Goal: Task Accomplishment & Management: Complete application form

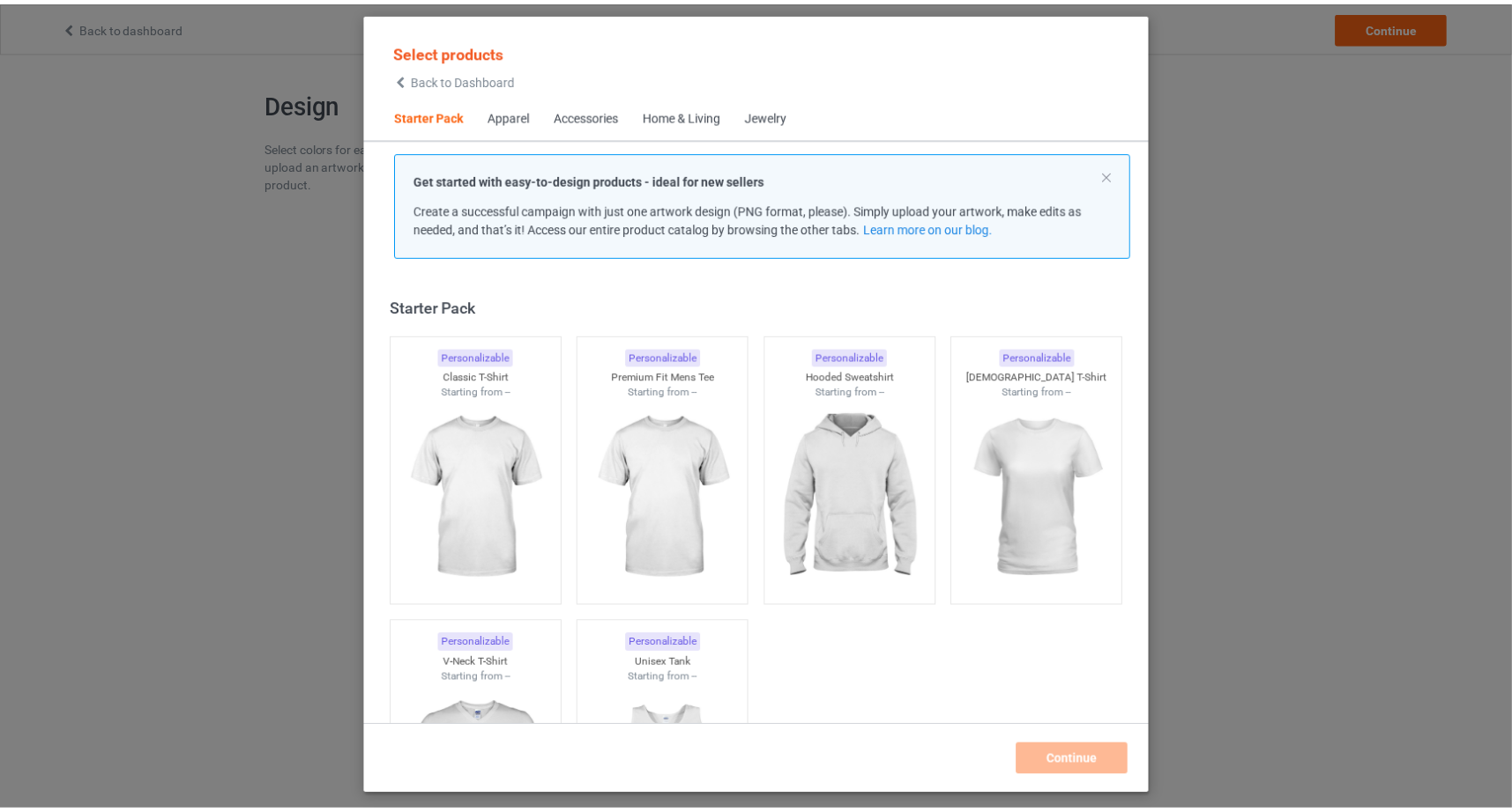
scroll to position [22, 0]
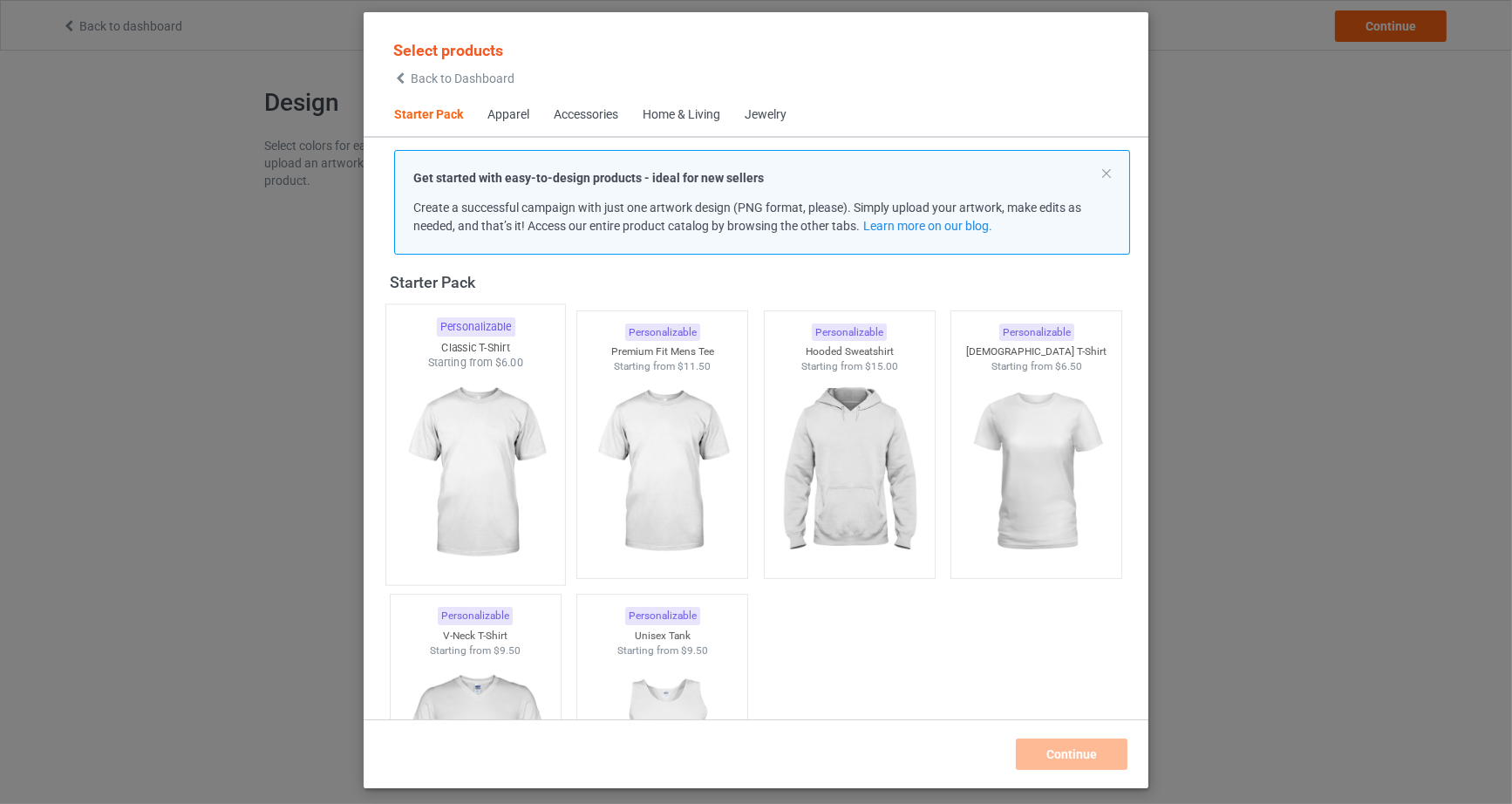
click at [506, 450] on img at bounding box center [475, 473] width 164 height 205
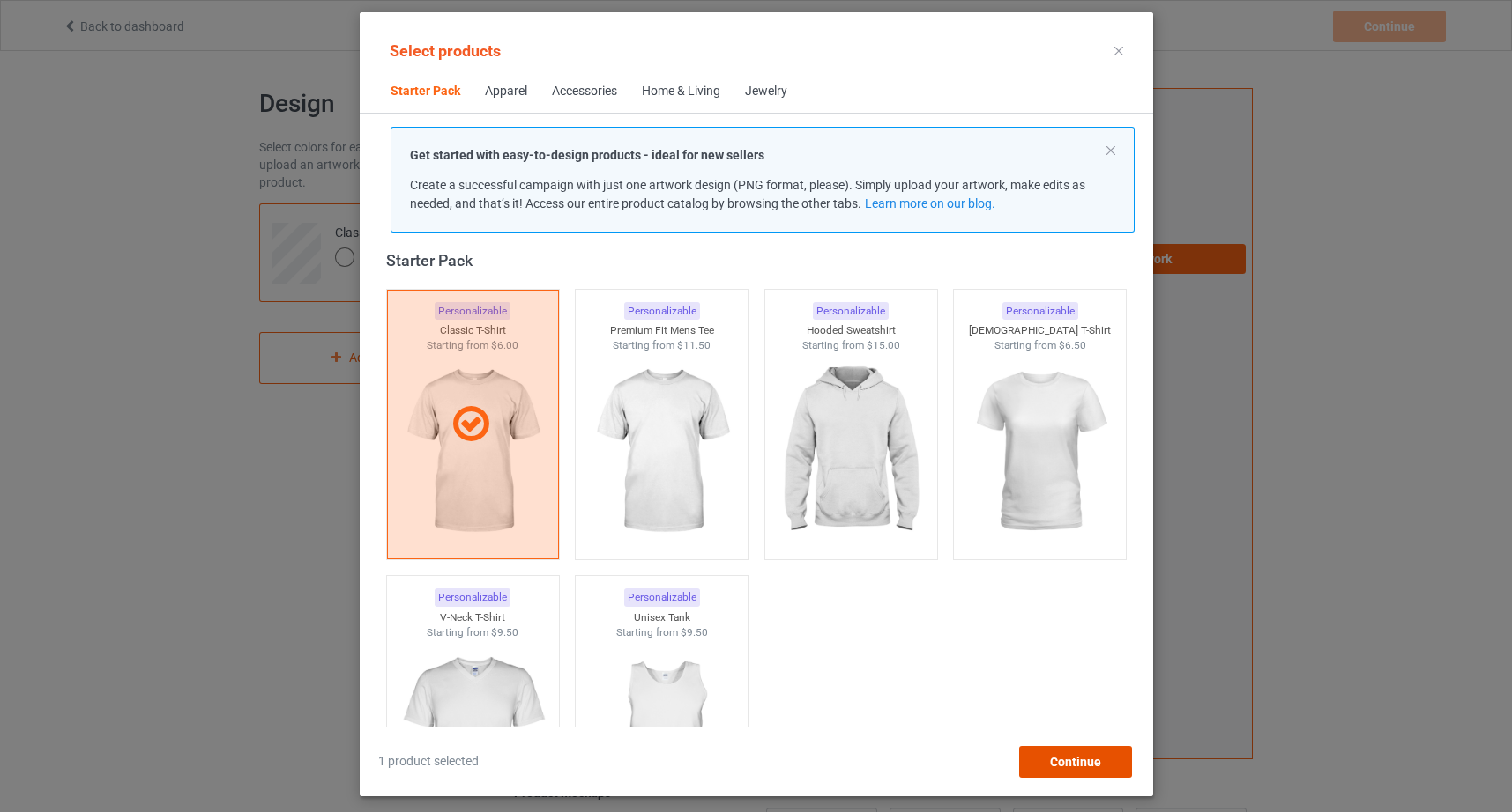
click at [1085, 756] on span "Continue" at bounding box center [1074, 762] width 51 height 14
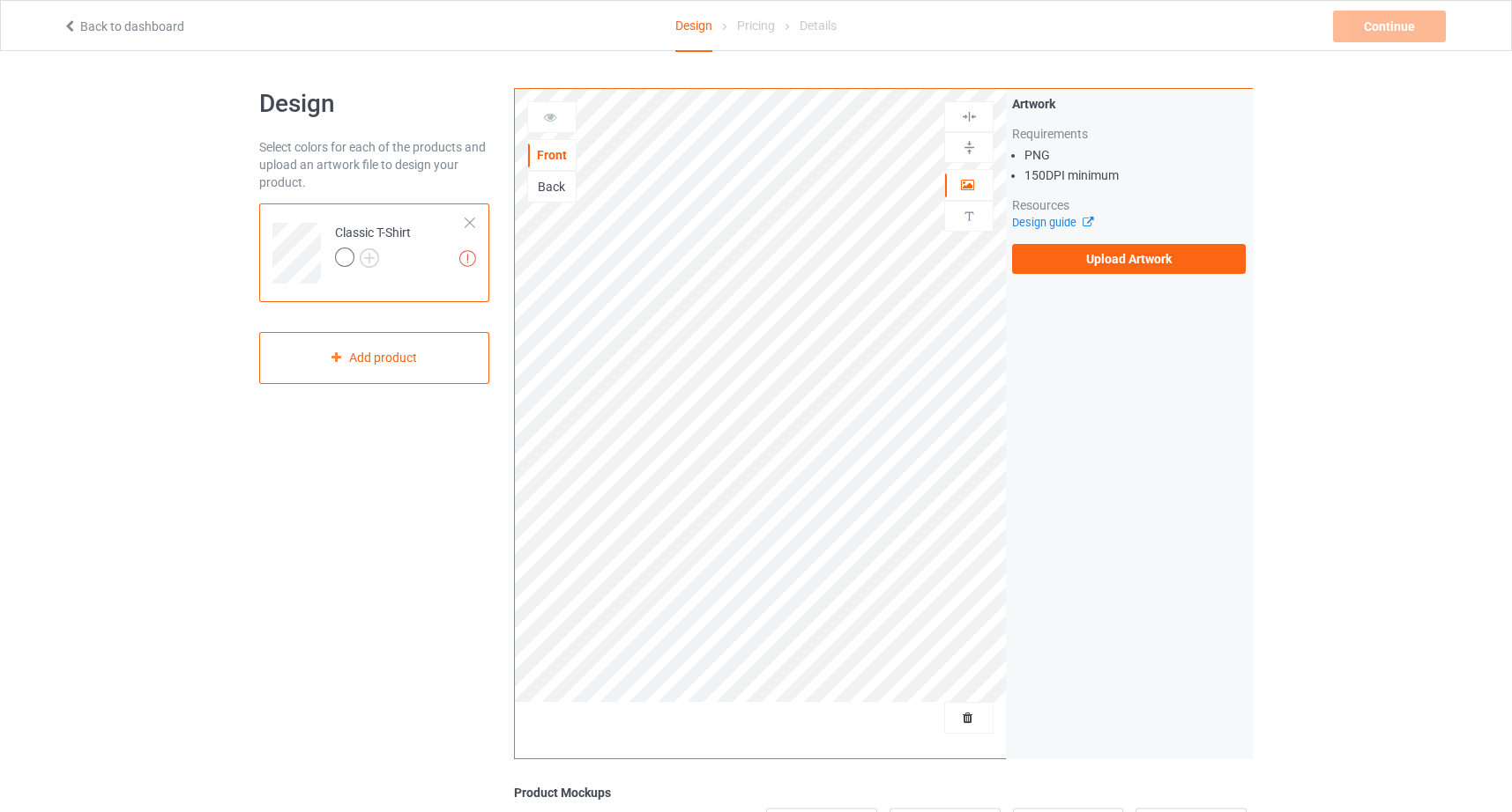
click at [342, 251] on div at bounding box center [345, 257] width 19 height 19
click at [373, 254] on img at bounding box center [369, 258] width 19 height 19
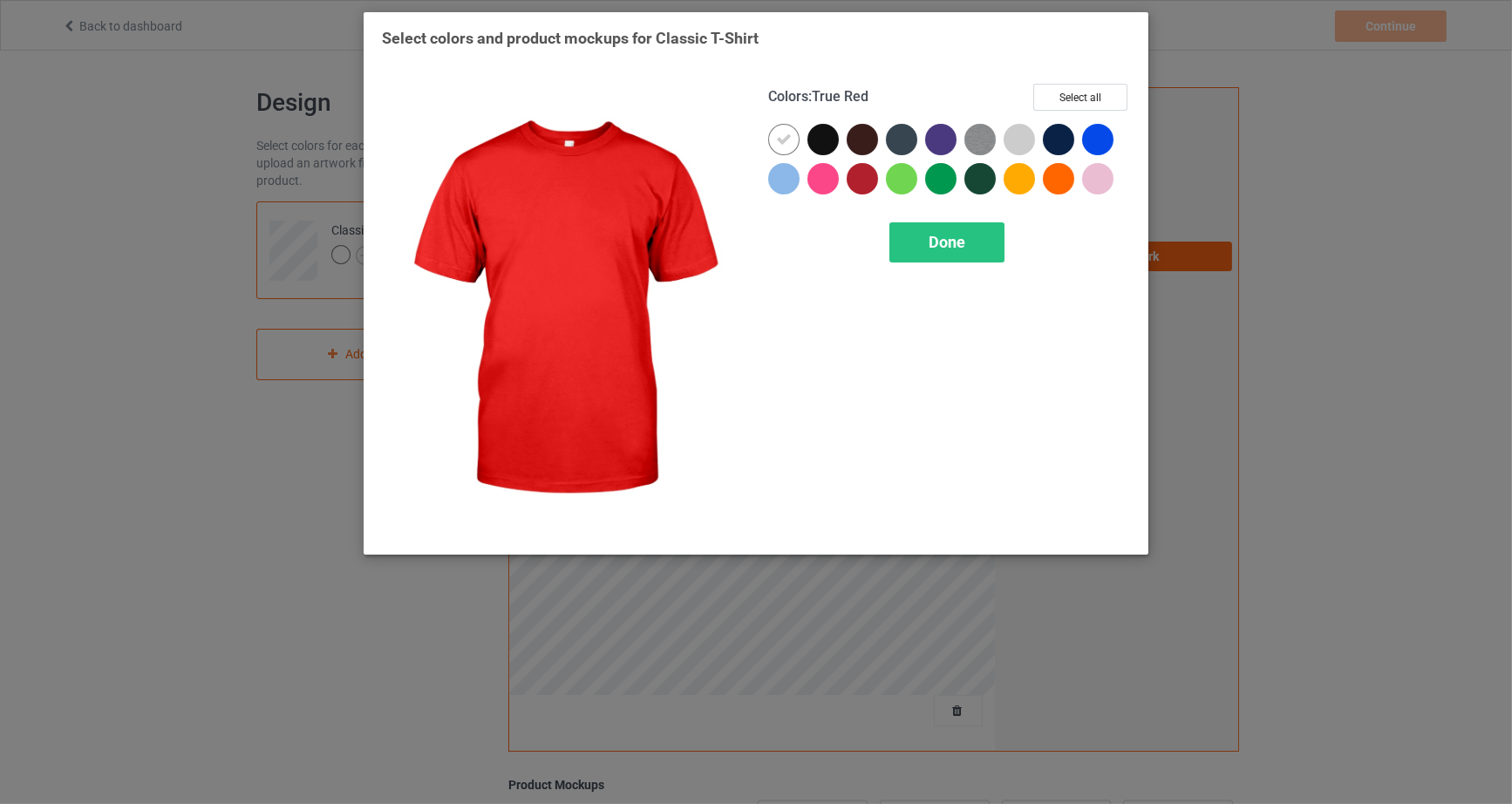
click at [863, 182] on div at bounding box center [862, 178] width 31 height 31
click at [931, 242] on span "Done" at bounding box center [947, 242] width 37 height 19
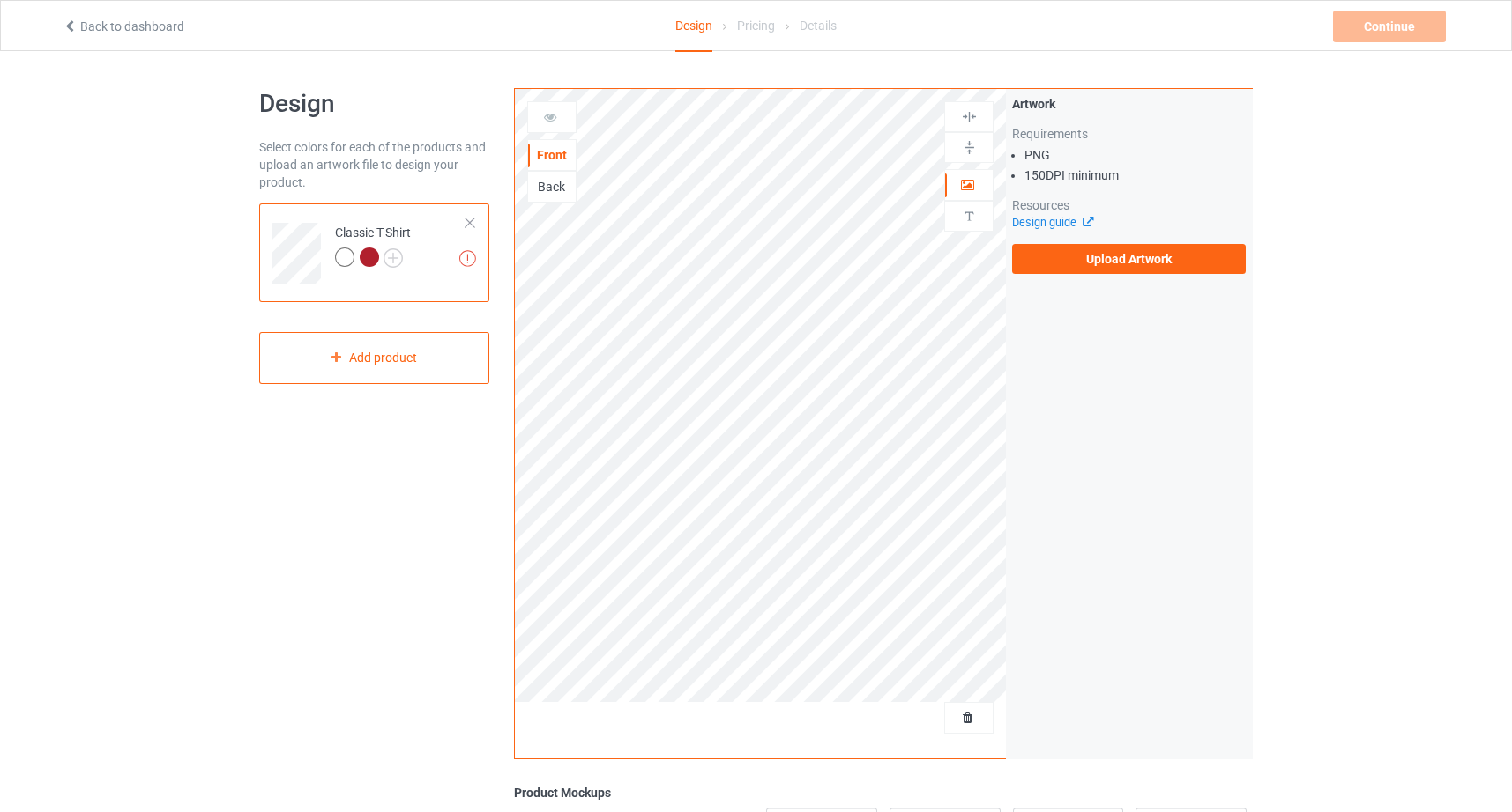
click at [348, 256] on div at bounding box center [345, 257] width 19 height 19
click at [344, 255] on div at bounding box center [345, 257] width 19 height 19
click at [347, 251] on div at bounding box center [345, 257] width 19 height 19
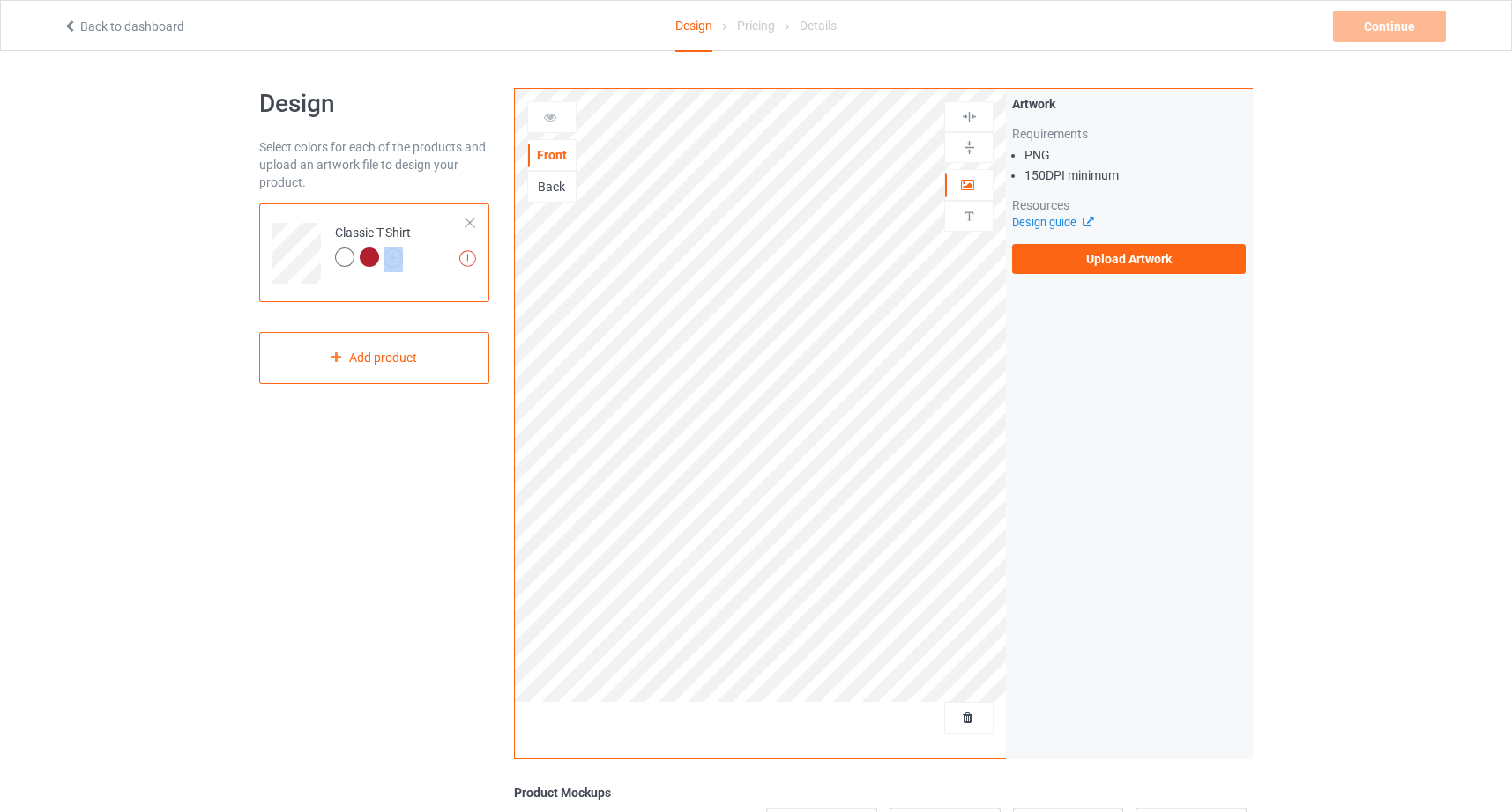
drag, startPoint x: 347, startPoint y: 251, endPoint x: 426, endPoint y: 279, distance: 83.8
click at [426, 279] on td "Missing artworks Classic T-Shirt" at bounding box center [401, 247] width 151 height 73
click at [394, 256] on img at bounding box center [393, 258] width 19 height 19
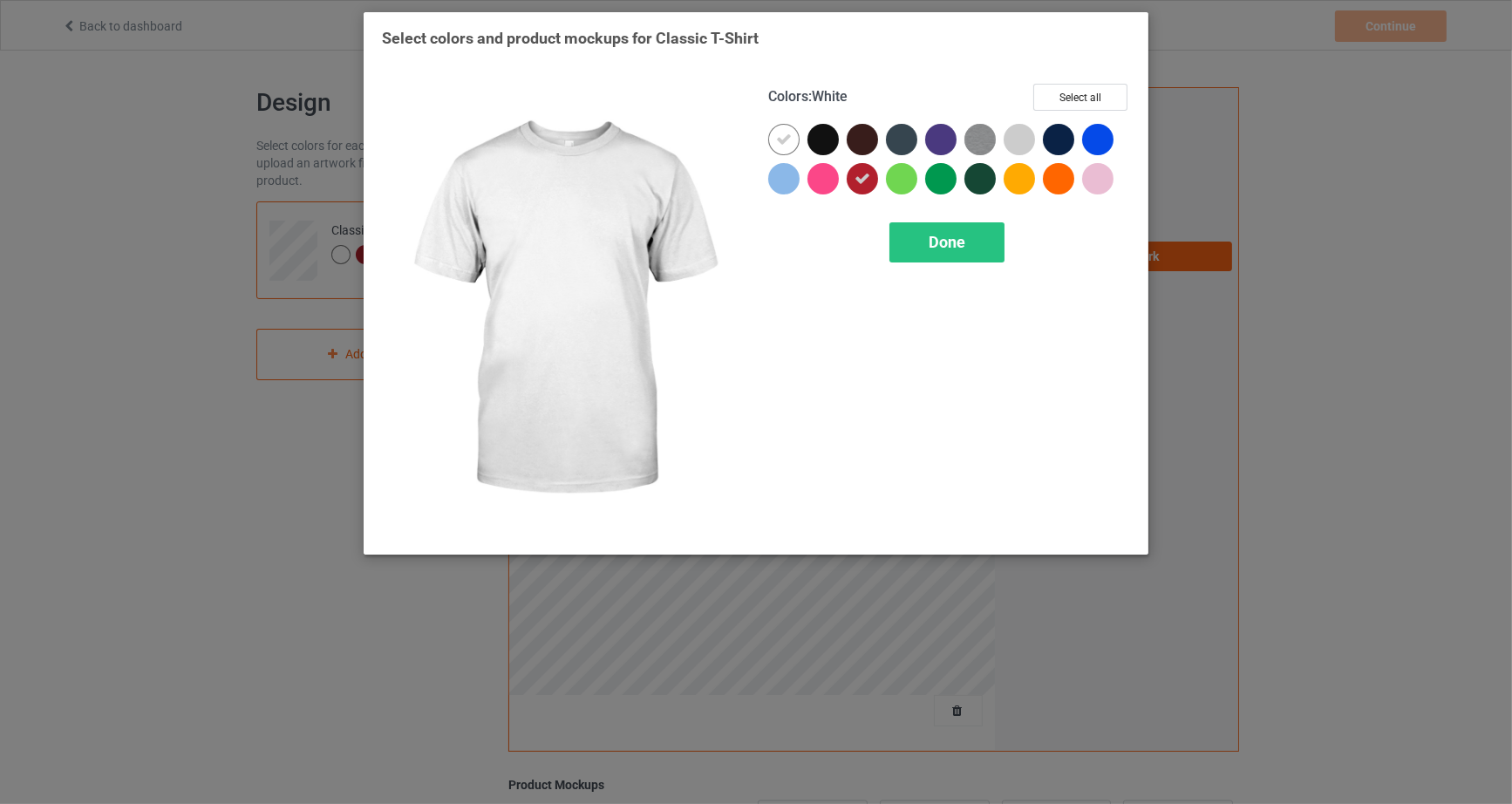
click at [783, 141] on icon at bounding box center [784, 139] width 16 height 16
click at [936, 243] on span "Done" at bounding box center [947, 242] width 37 height 19
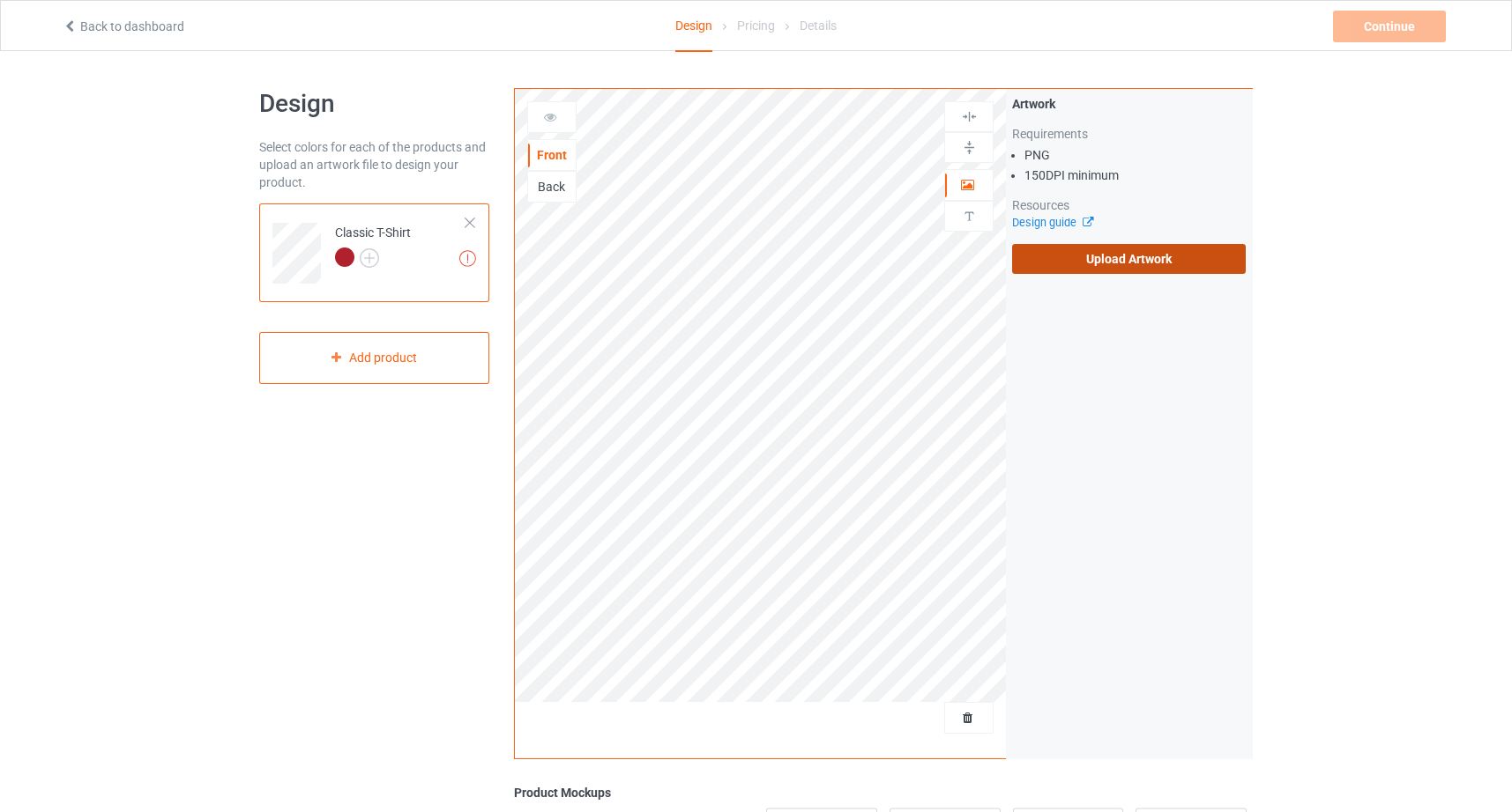
click at [1125, 252] on label "Upload Artwork" at bounding box center [1129, 259] width 233 height 30
click at [0, 0] on input "Upload Artwork" at bounding box center [0, 0] width 0 height 0
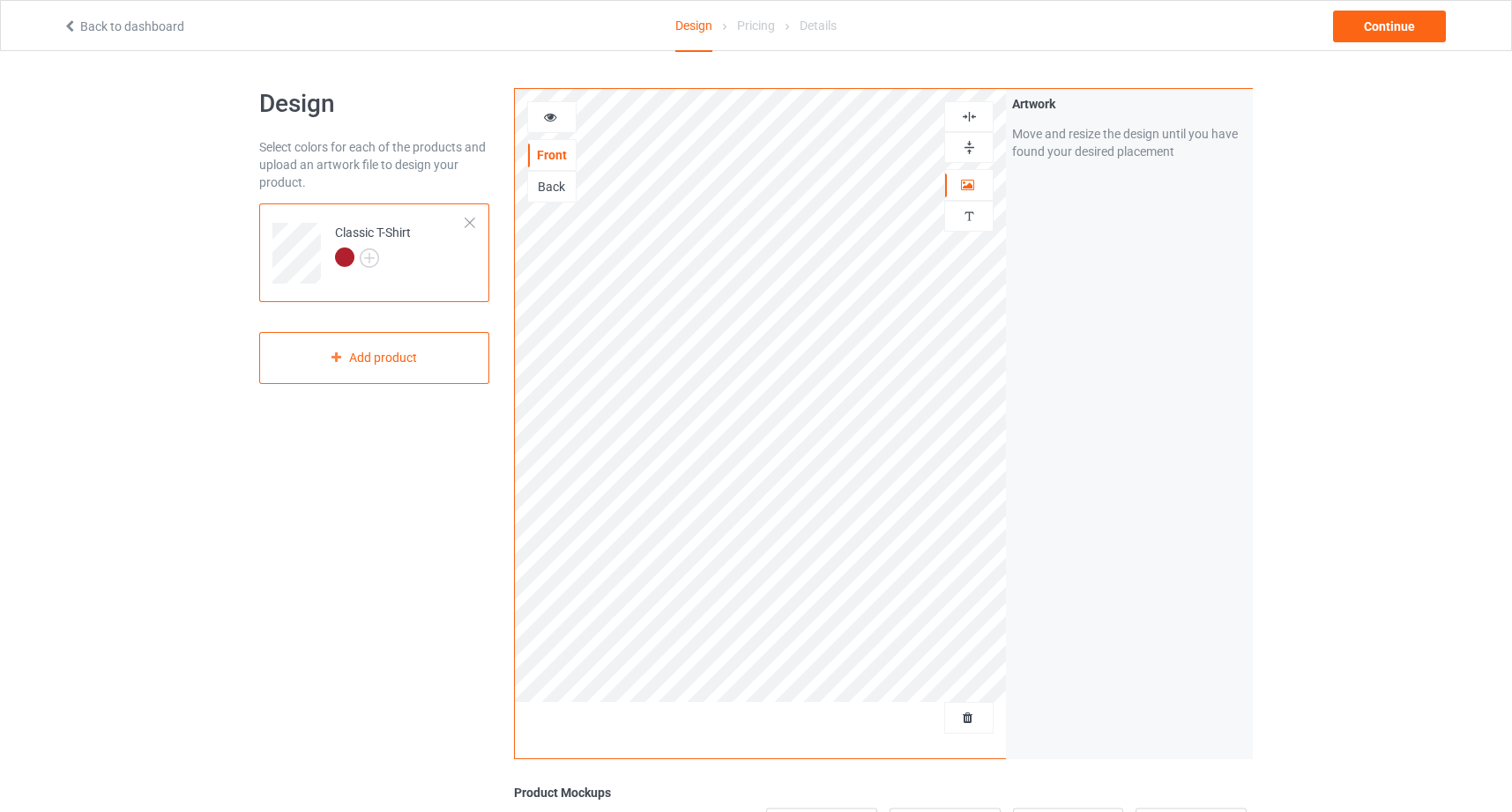
click at [562, 187] on div "Back" at bounding box center [551, 187] width 47 height 18
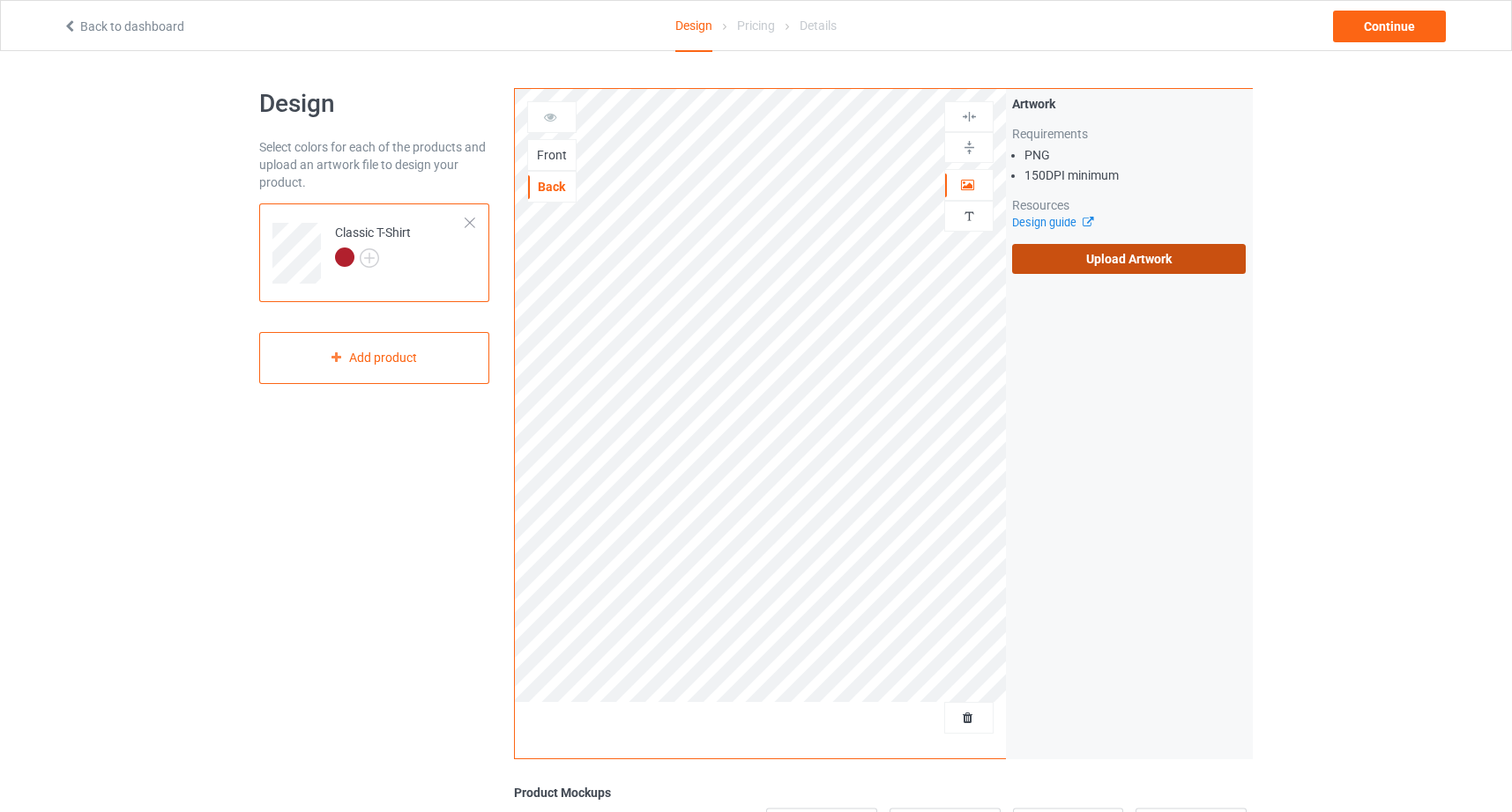
click at [1088, 257] on label "Upload Artwork" at bounding box center [1129, 259] width 233 height 30
click at [0, 0] on input "Upload Artwork" at bounding box center [0, 0] width 0 height 0
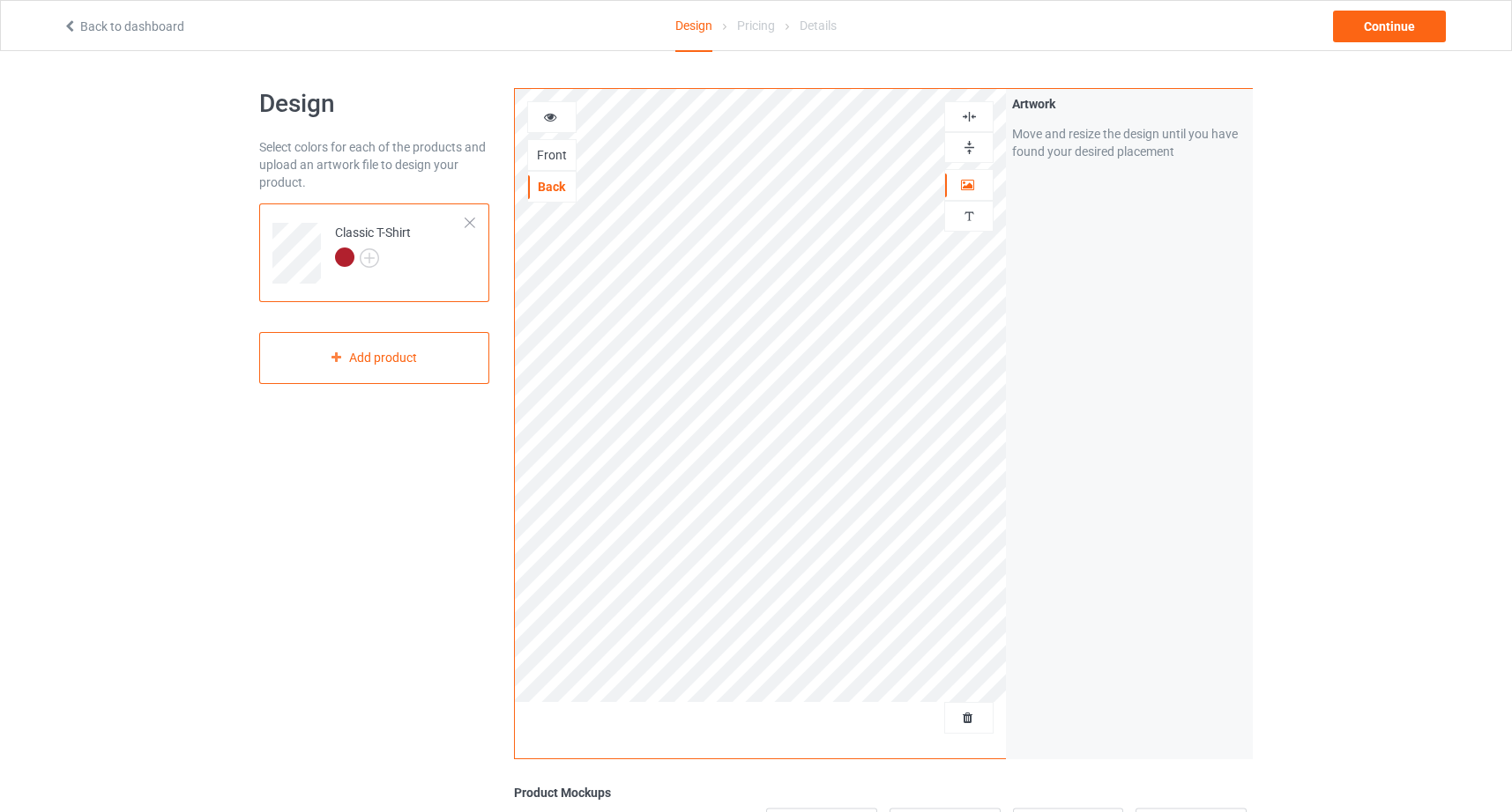
click at [1033, 535] on div "Artwork Move and resize the design until you have found your desired placement" at bounding box center [1129, 424] width 246 height 670
click at [1371, 28] on div "Continue" at bounding box center [1389, 26] width 113 height 31
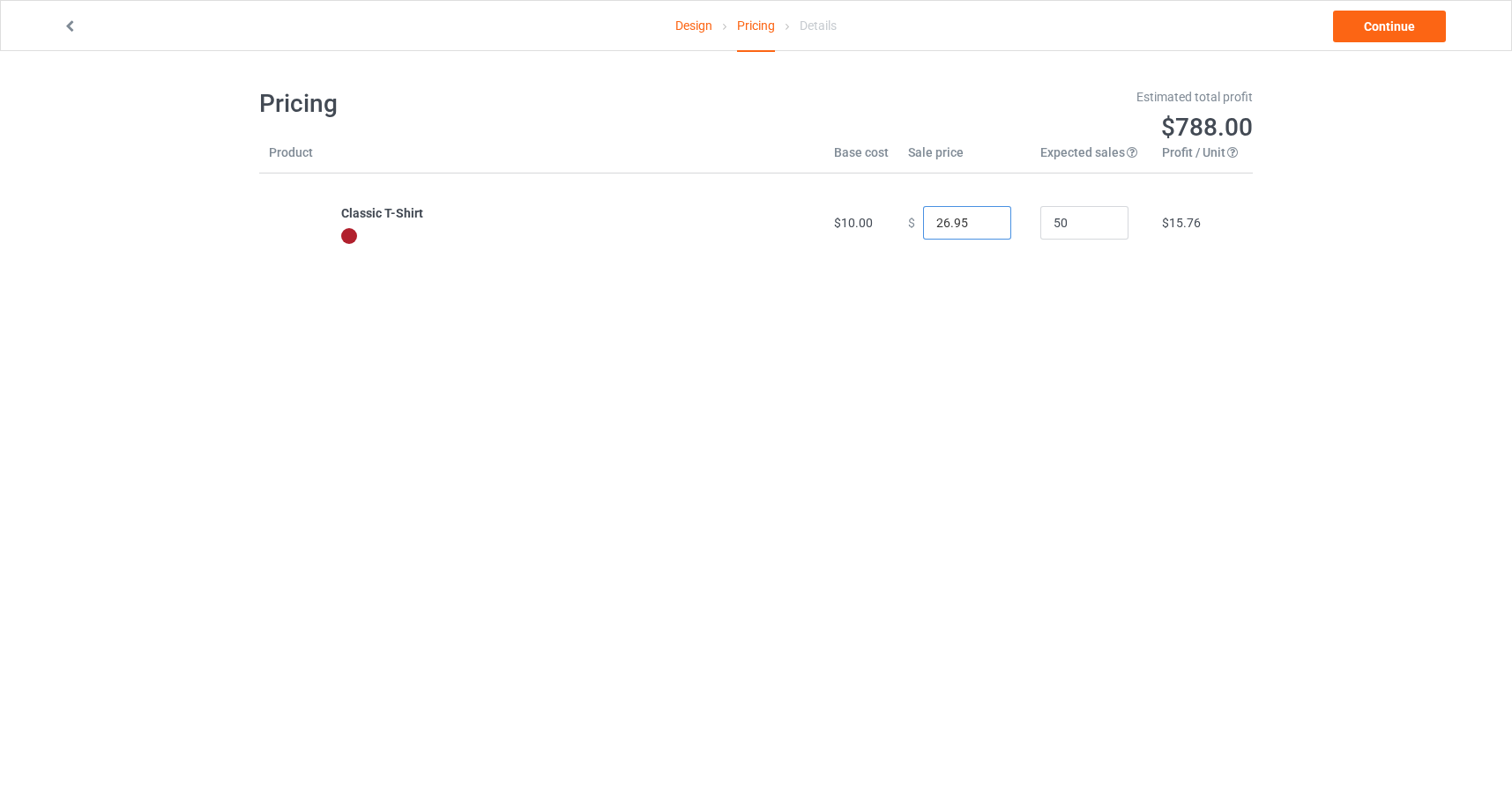
click at [937, 223] on input "26.95" at bounding box center [966, 222] width 88 height 33
drag, startPoint x: 938, startPoint y: 223, endPoint x: 855, endPoint y: 217, distance: 83.2
click at [855, 217] on tr "Classic T-Shirt $10.00 $ 26.95 50 $15.76" at bounding box center [756, 223] width 994 height 99
drag, startPoint x: 963, startPoint y: 221, endPoint x: 952, endPoint y: 227, distance: 12.5
click at [952, 227] on input "10.95" at bounding box center [966, 222] width 88 height 33
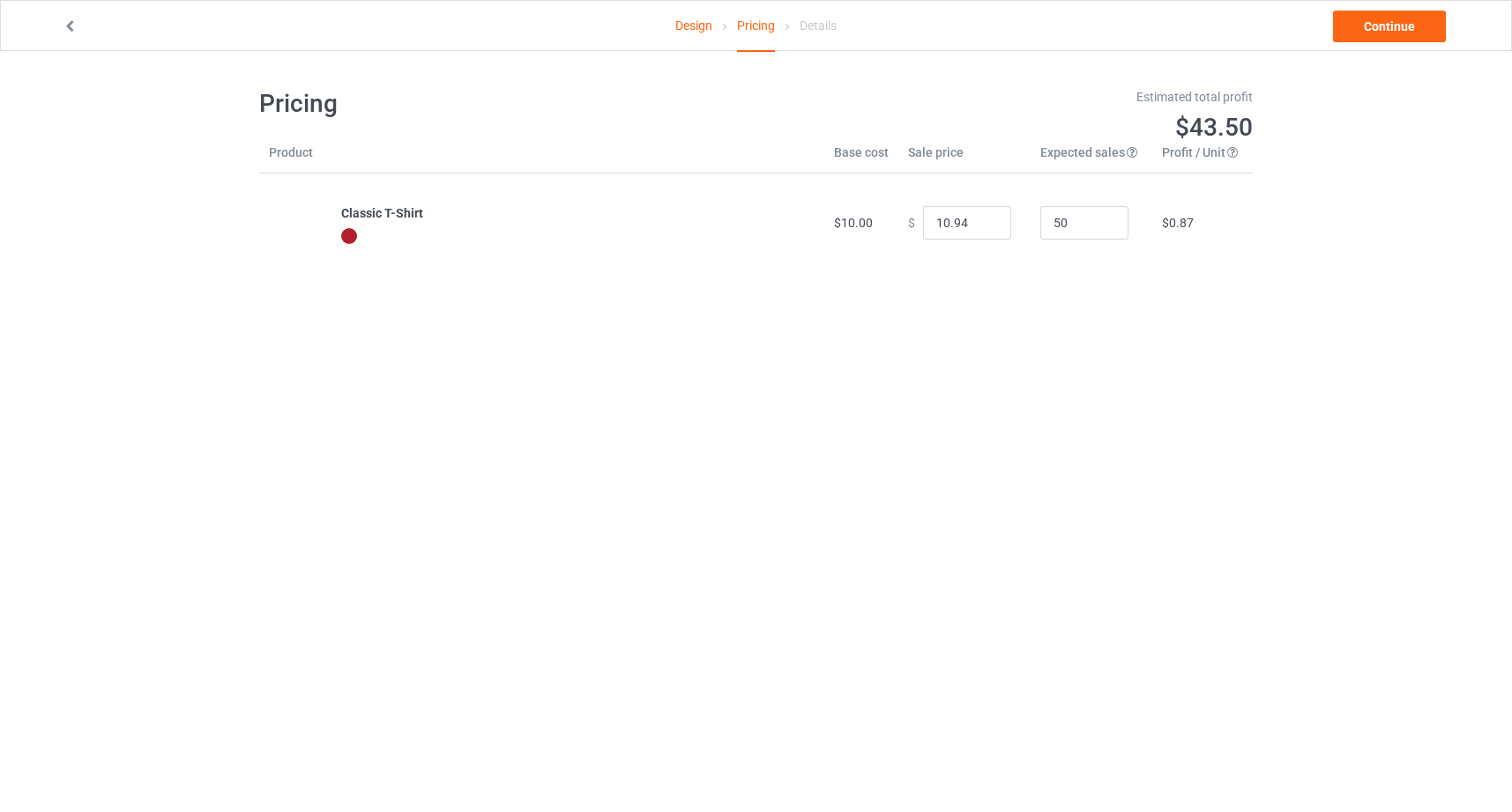
click at [1016, 343] on body "Design Pricing Details Continue Pricing Estimated total profit $43.50 Product B…" at bounding box center [756, 457] width 1512 height 812
drag, startPoint x: 965, startPoint y: 222, endPoint x: 946, endPoint y: 224, distance: 19.1
click at [946, 224] on input "10.94" at bounding box center [966, 222] width 88 height 33
click at [944, 222] on input "10.0" at bounding box center [966, 222] width 88 height 33
type input "10.01"
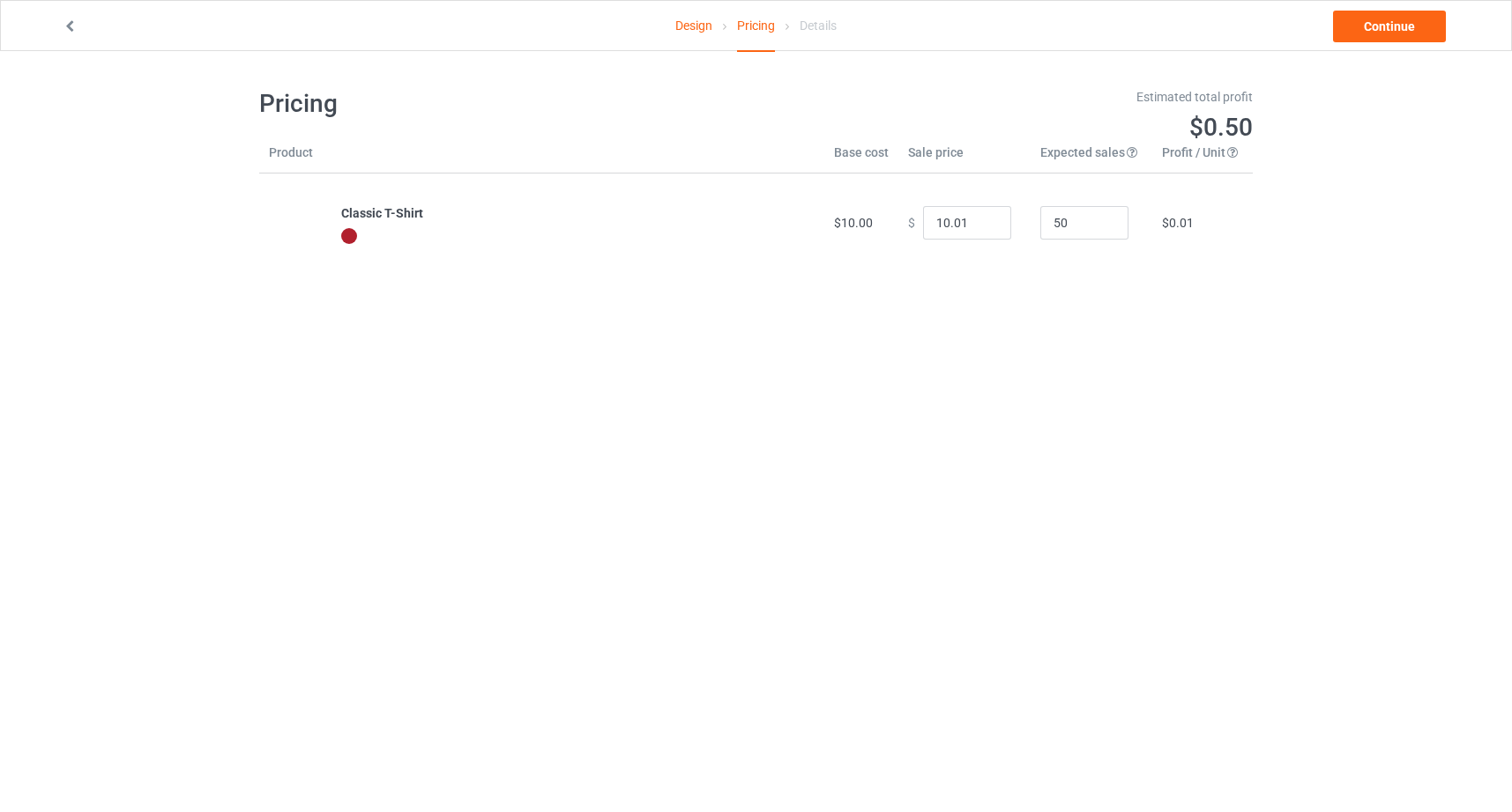
click at [1049, 337] on body "Design Pricing Details Continue Pricing Estimated total profit $0.50 Product Ba…" at bounding box center [756, 457] width 1512 height 812
click at [1386, 31] on link "Continue" at bounding box center [1389, 26] width 113 height 31
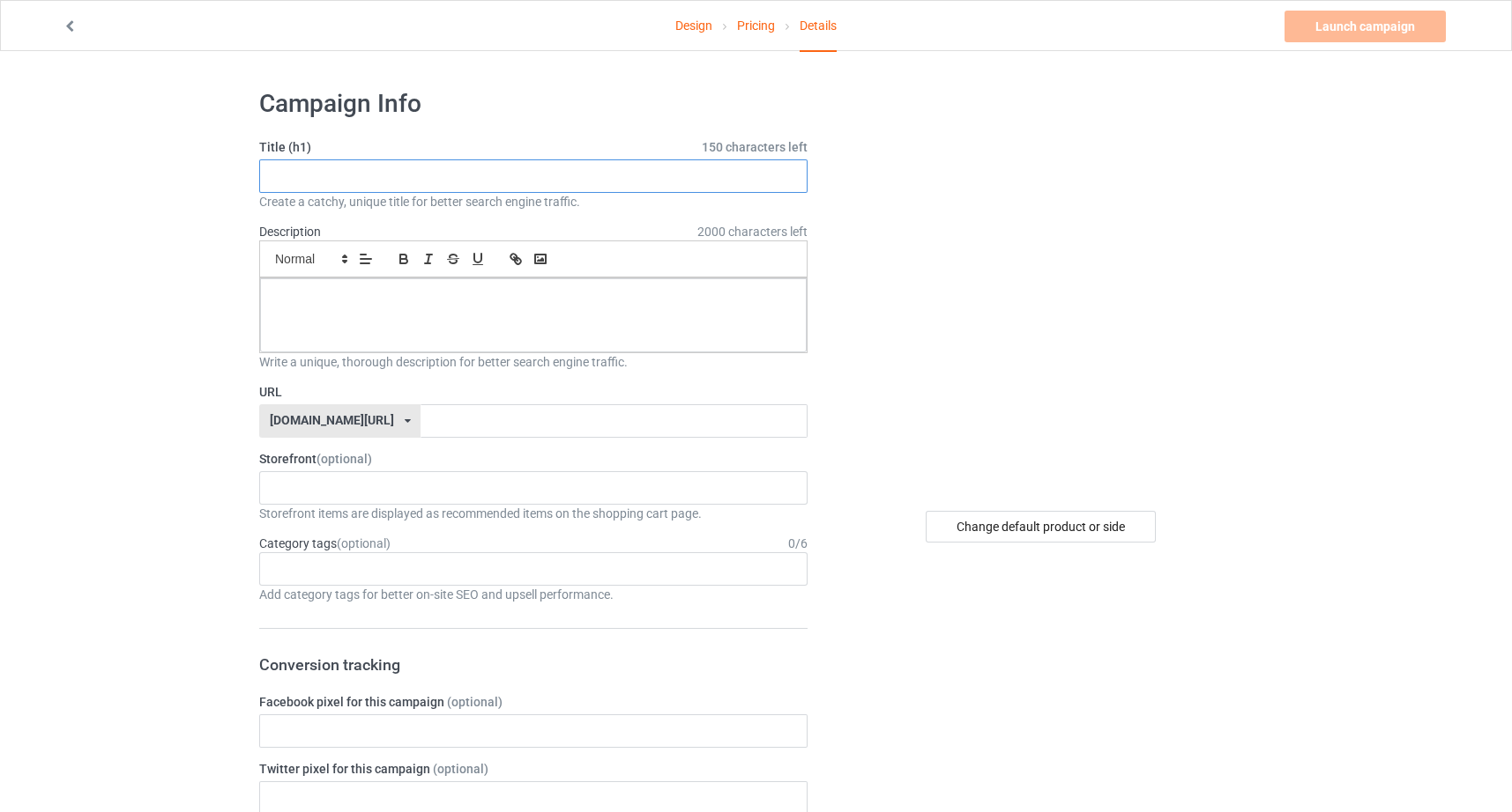
drag, startPoint x: 626, startPoint y: 168, endPoint x: 636, endPoint y: 175, distance: 12.2
click at [628, 171] on input "text" at bounding box center [533, 175] width 549 height 33
type input "U"
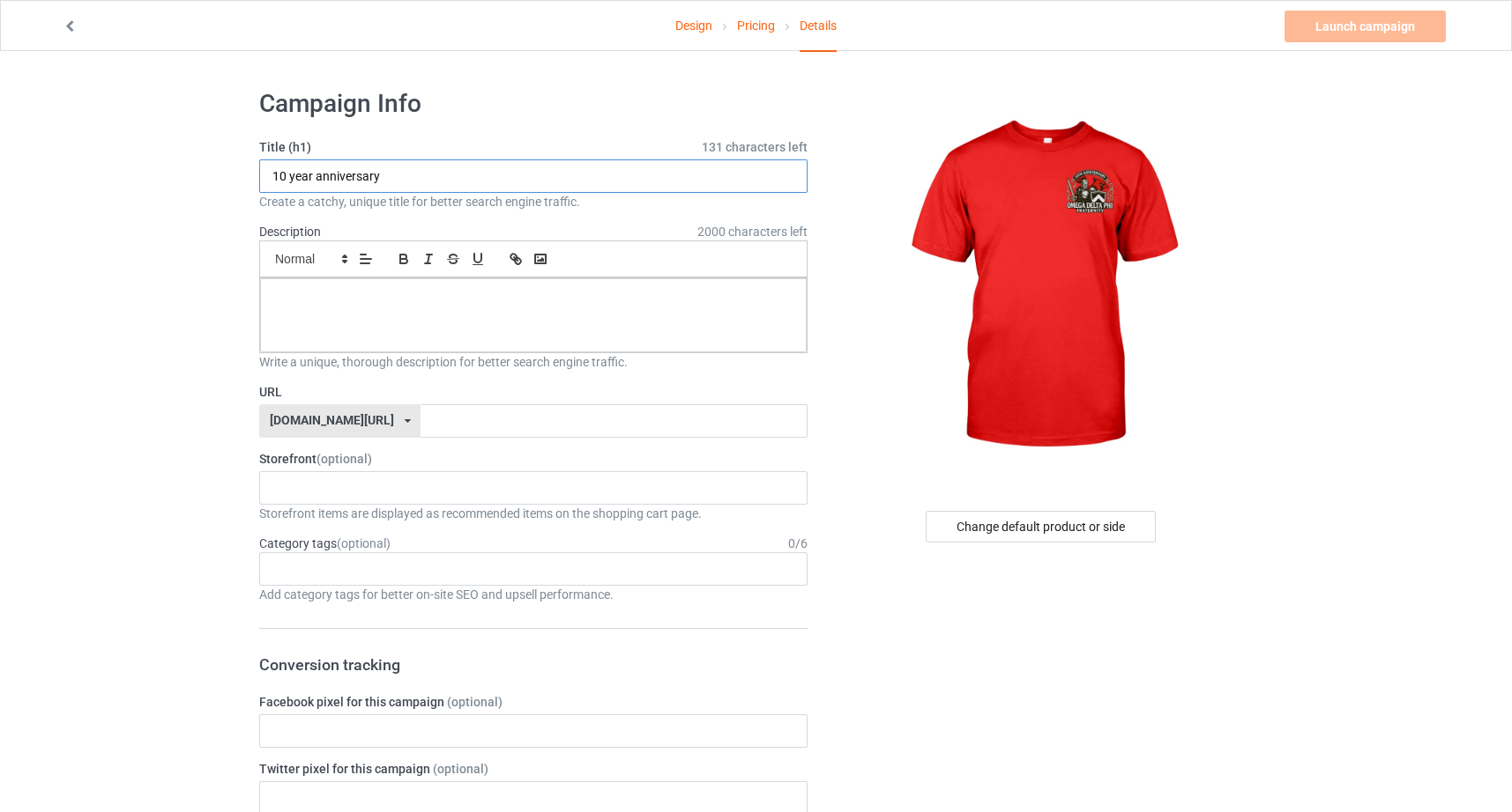
drag, startPoint x: 391, startPoint y: 173, endPoint x: 173, endPoint y: 163, distance: 218.2
type input "10 year anniversary"
click at [344, 304] on div at bounding box center [533, 315] width 547 height 74
click at [445, 415] on input "text" at bounding box center [613, 420] width 386 height 33
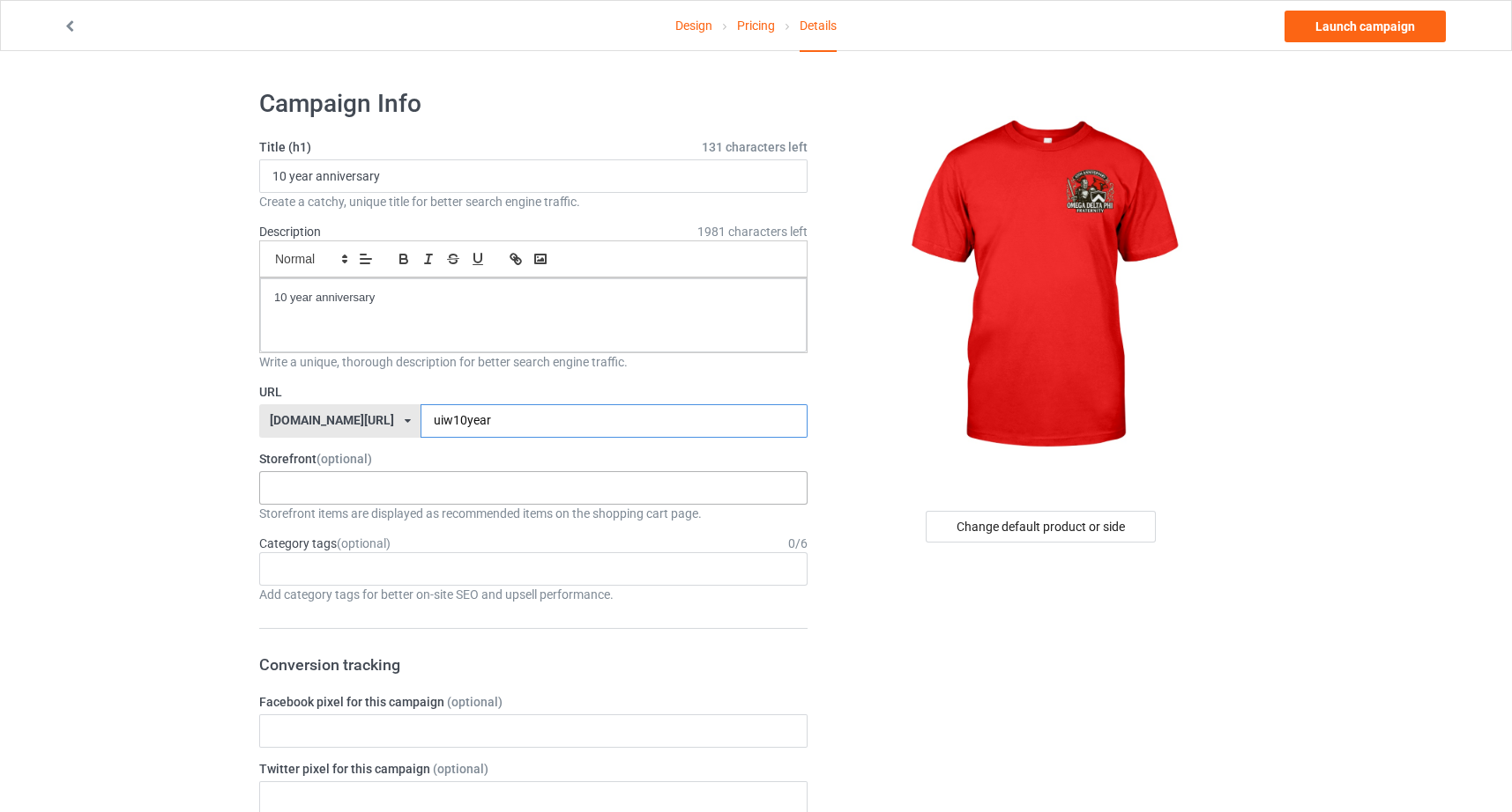
type input "uiw10year"
click at [343, 479] on div "Fall 2024 Prospective Members Fundraiser 87 Fam Loteria RZA Rush The Knight Lif…" at bounding box center [533, 488] width 549 height 33
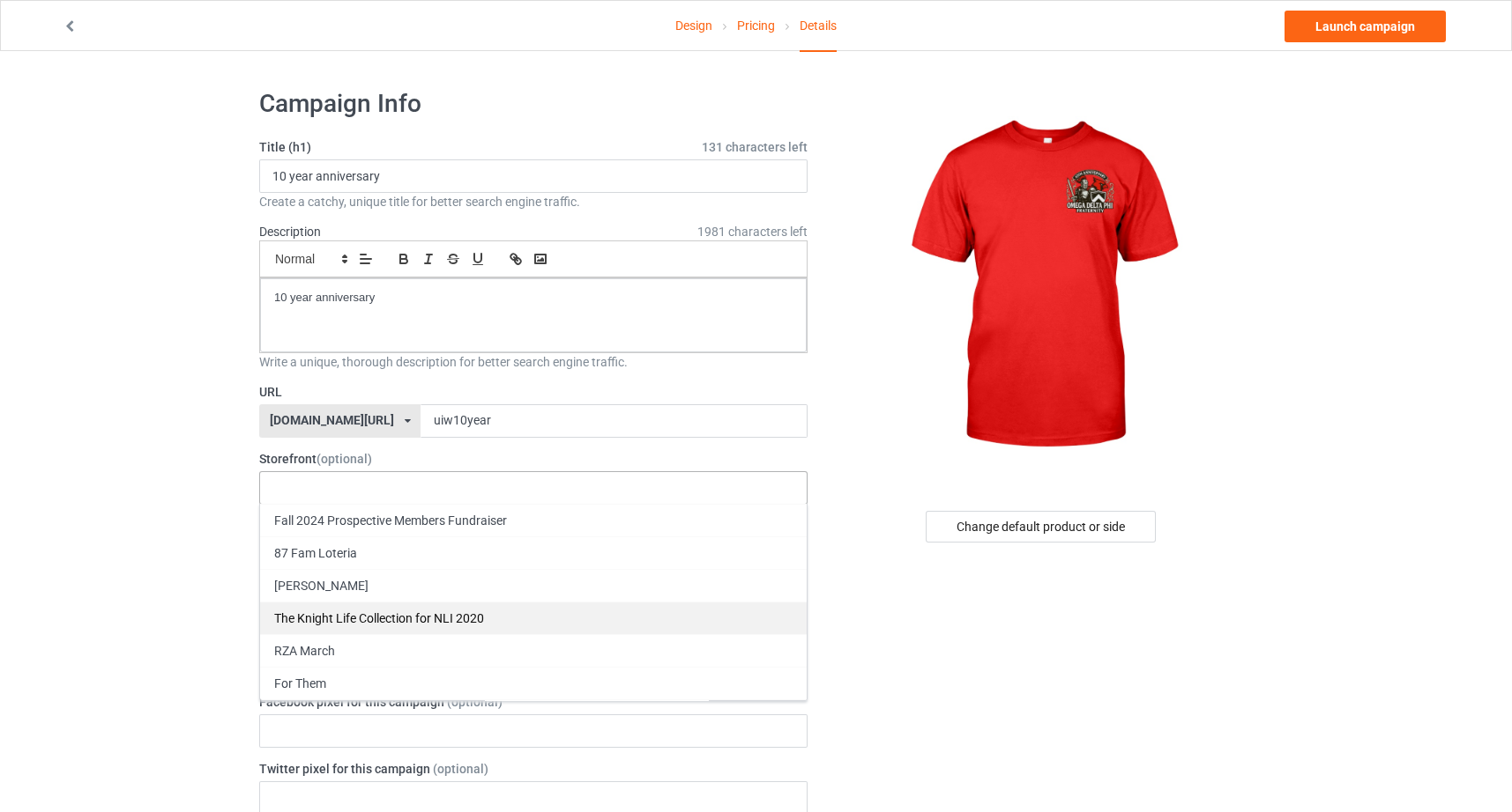
click at [403, 614] on div "The Knight Life Collection for NLI 2020" at bounding box center [533, 618] width 547 height 32
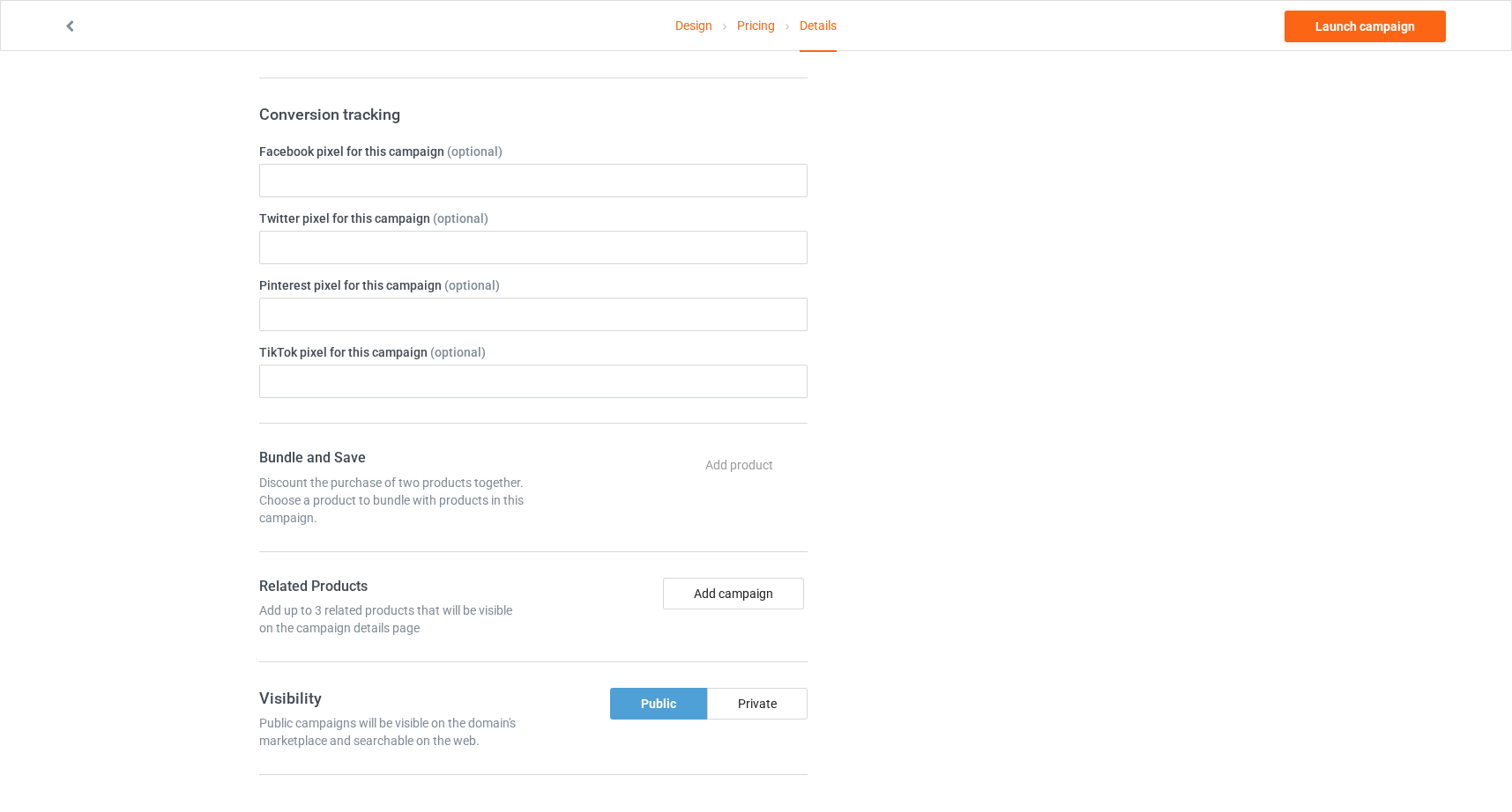
scroll to position [661, 0]
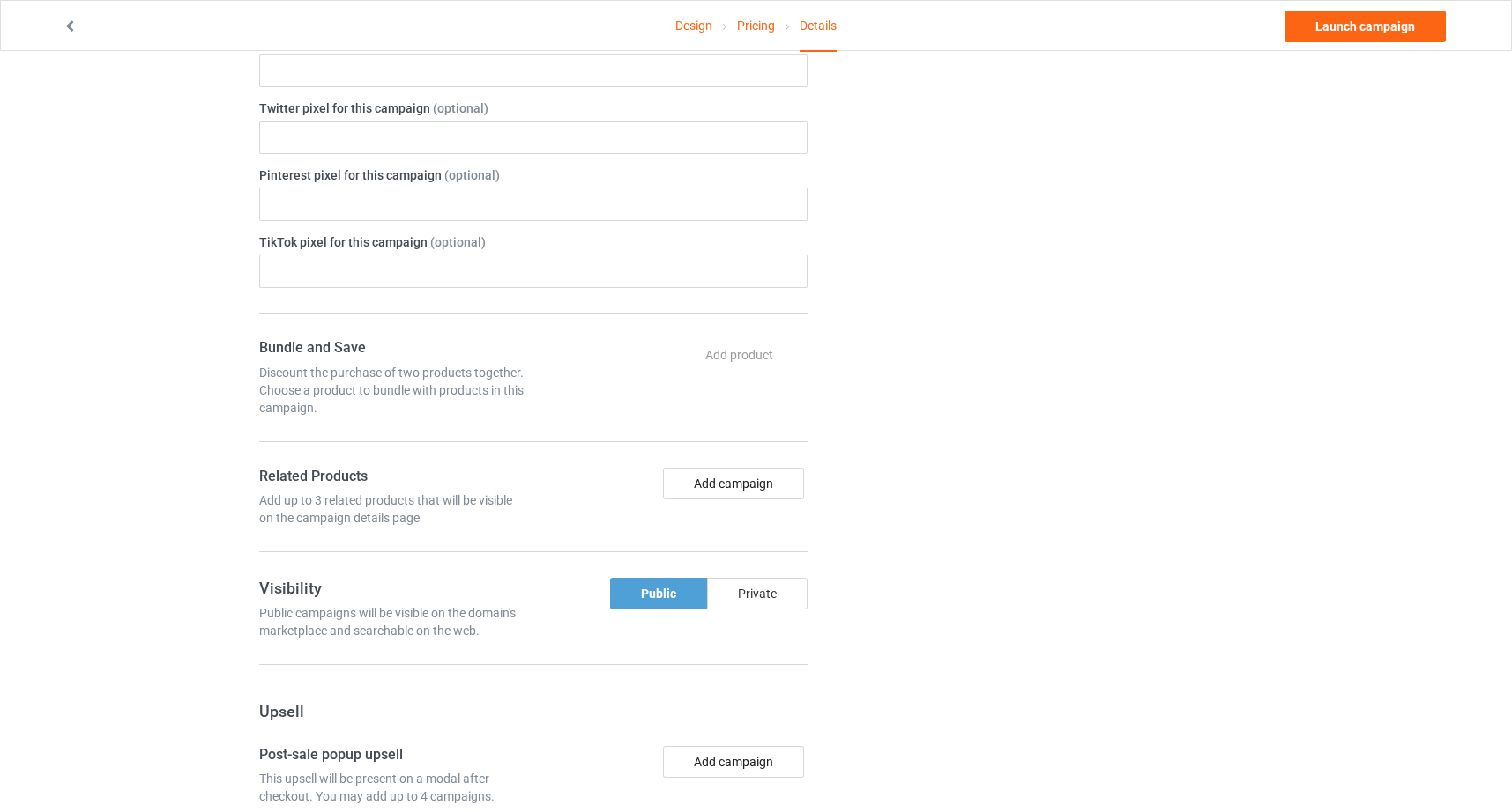
click at [756, 594] on div "Private" at bounding box center [757, 593] width 101 height 31
click at [201, 602] on div "Design Pricing Details Launch campaign Campaign Info Title (h1) 131 characters …" at bounding box center [756, 303] width 1512 height 1826
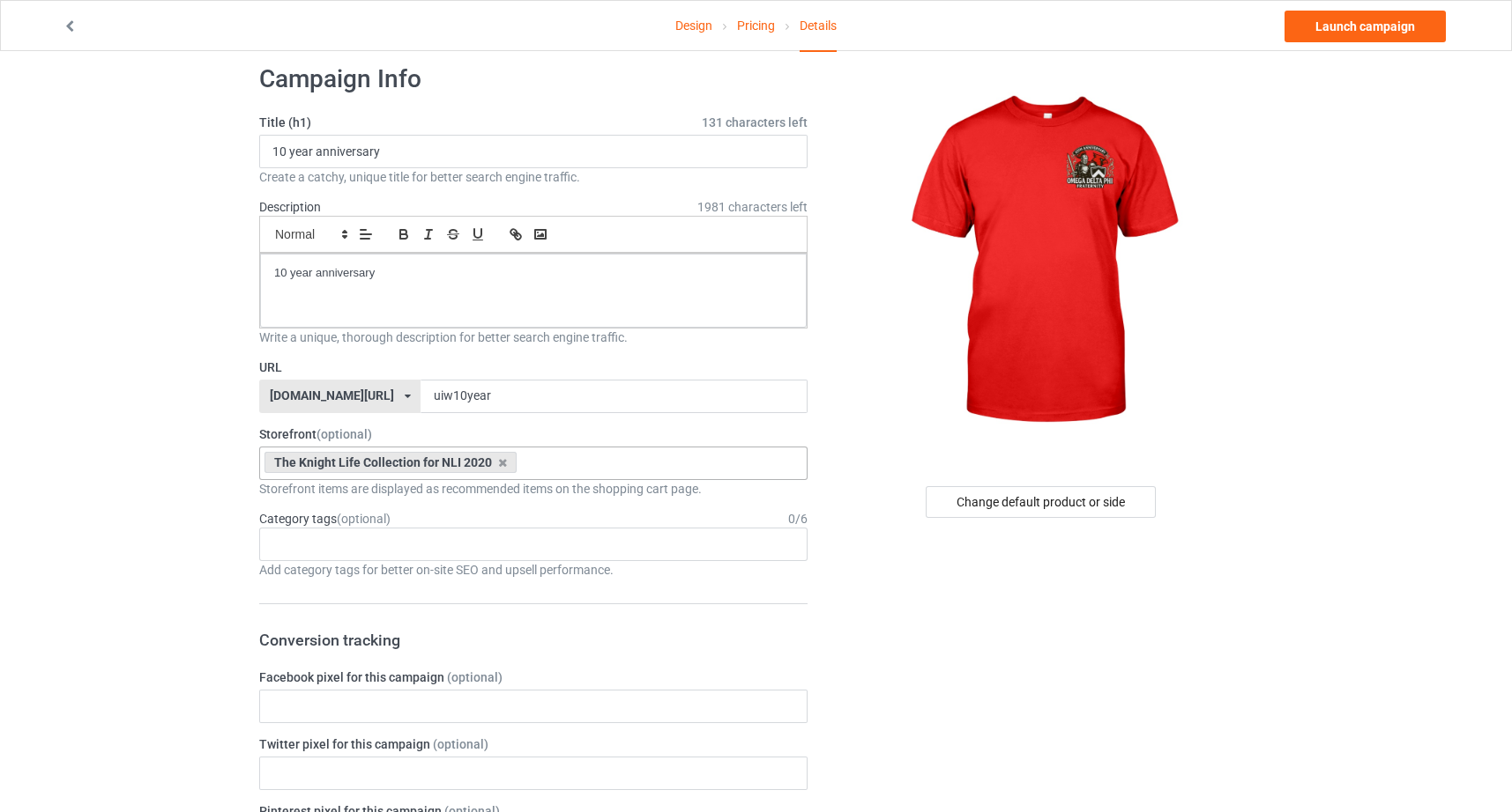
scroll to position [0, 0]
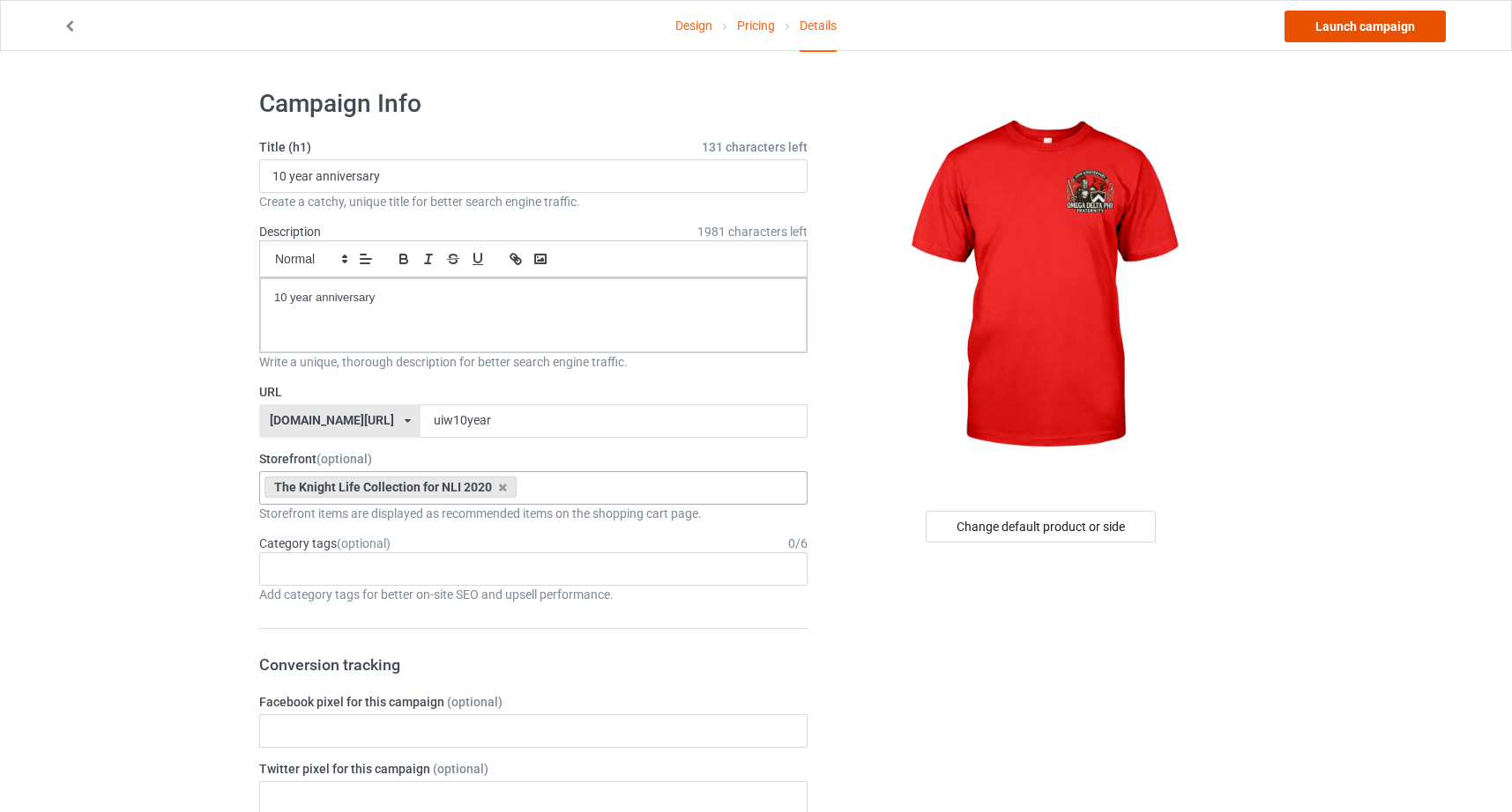
click at [1353, 23] on link "Launch campaign" at bounding box center [1365, 26] width 161 height 31
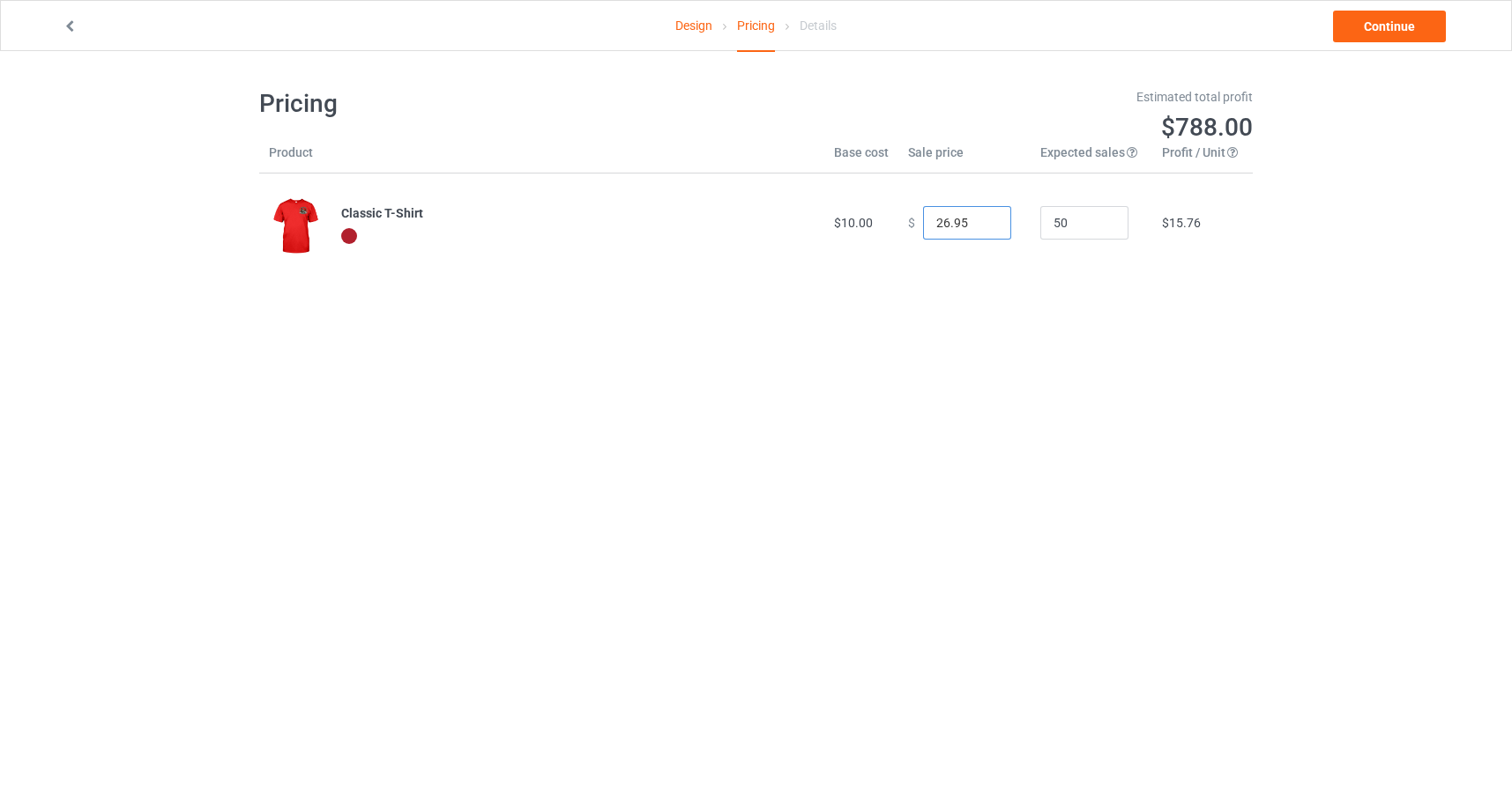
click at [939, 220] on input "26.95" at bounding box center [966, 222] width 88 height 33
type input "10.95"
click at [1182, 310] on body "Design Pricing Details Continue Pricing Estimated total profit $44.00 Product B…" at bounding box center [756, 457] width 1512 height 812
click at [1412, 25] on link "Continue" at bounding box center [1389, 26] width 113 height 31
